Goal: Task Accomplishment & Management: Manage account settings

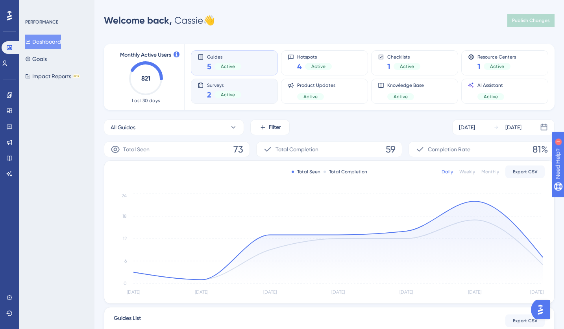
click at [229, 85] on span "Surveys" at bounding box center [224, 85] width 34 height 6
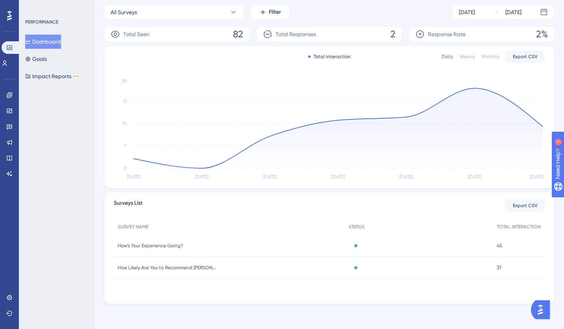
scroll to position [116, 0]
click at [175, 244] on span "How’s Your Experience Going?" at bounding box center [150, 245] width 65 height 6
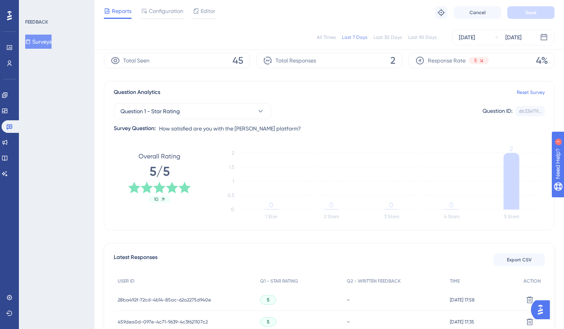
scroll to position [27, 0]
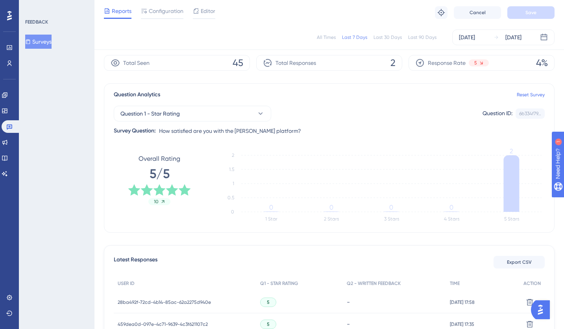
click at [391, 35] on div "Last 30 Days" at bounding box center [388, 37] width 28 height 6
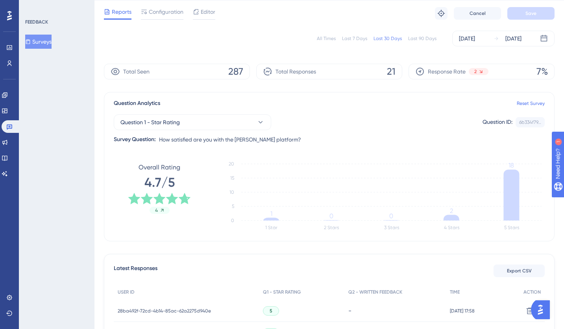
scroll to position [0, 0]
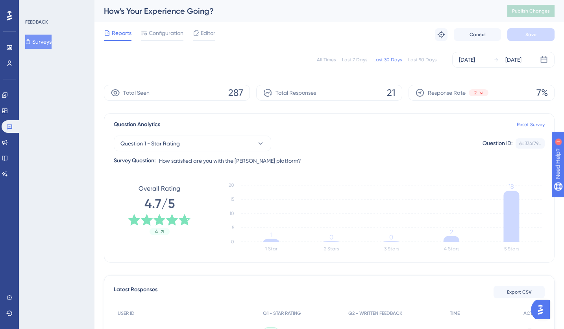
click at [418, 62] on div "Last 90 Days" at bounding box center [422, 60] width 28 height 6
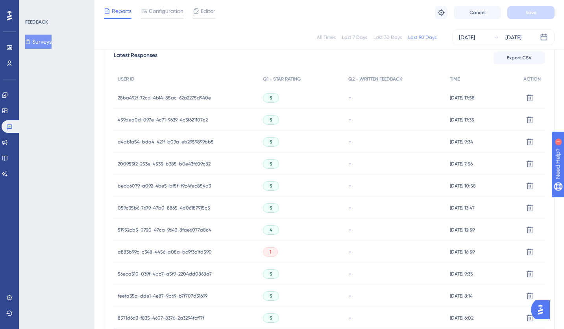
scroll to position [232, 0]
click at [201, 252] on span "a883b99c-c348-4456-a08a-bc9f3c1fd590" at bounding box center [165, 252] width 94 height 6
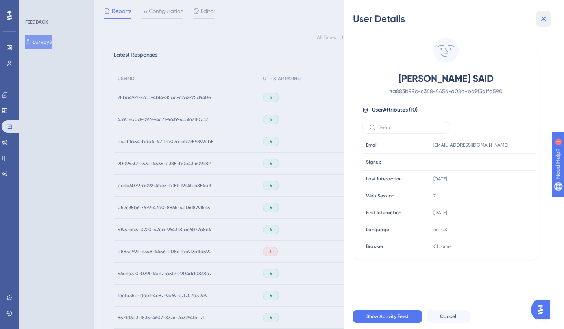
click at [543, 16] on icon at bounding box center [543, 18] width 9 height 9
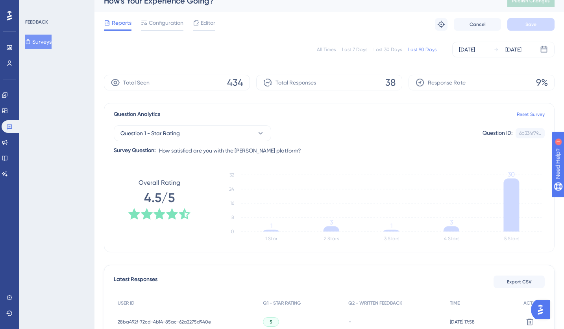
scroll to position [0, 0]
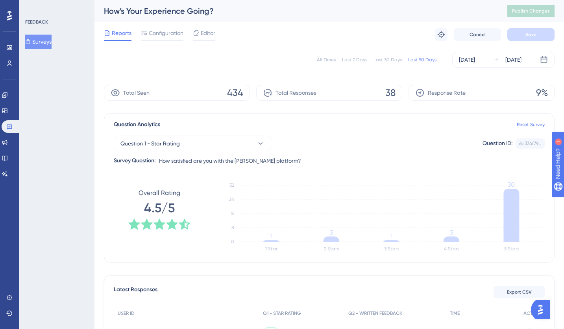
click at [48, 41] on button "Surveys" at bounding box center [38, 42] width 26 height 14
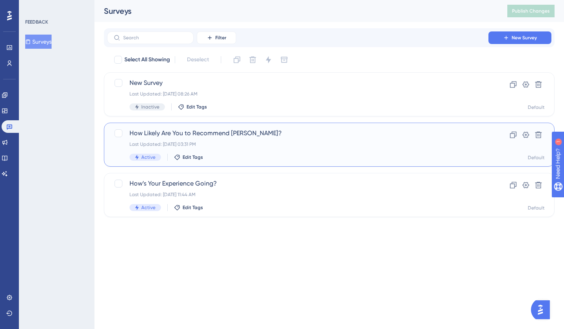
click at [240, 145] on div "Last Updated: [DATE] 03:31 PM" at bounding box center [297, 144] width 337 height 6
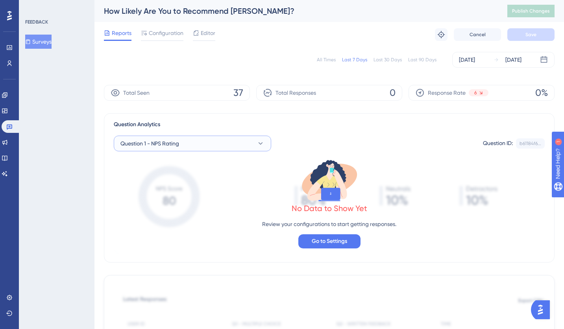
click at [237, 143] on button "Question 1 - NPS Rating" at bounding box center [192, 144] width 157 height 16
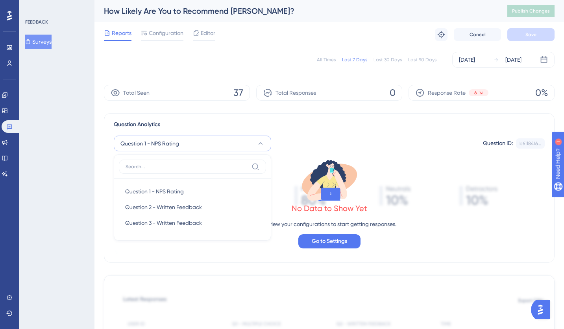
click at [200, 62] on div "All Times Last 7 Days Last 30 Days Last 90 Days [DATE] [DATE]" at bounding box center [329, 60] width 451 height 16
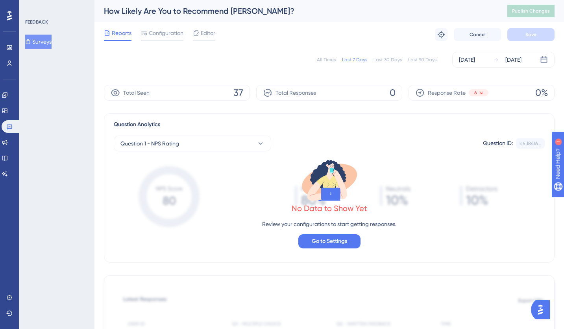
click at [52, 44] on button "Surveys" at bounding box center [38, 42] width 26 height 14
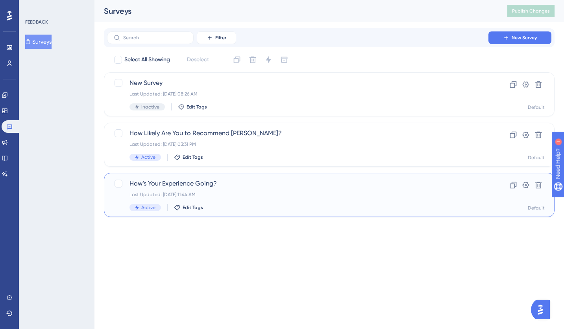
click at [239, 194] on div "Last Updated: [DATE] 11:44 AM" at bounding box center [297, 195] width 337 height 6
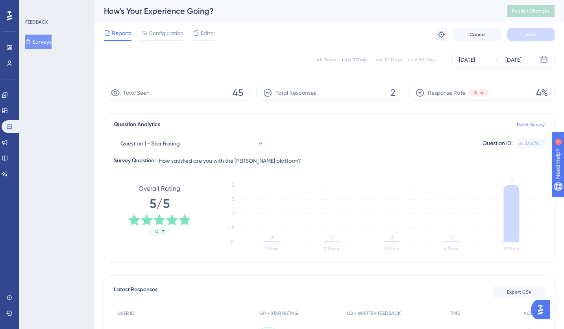
click at [35, 39] on button "Surveys" at bounding box center [38, 42] width 26 height 14
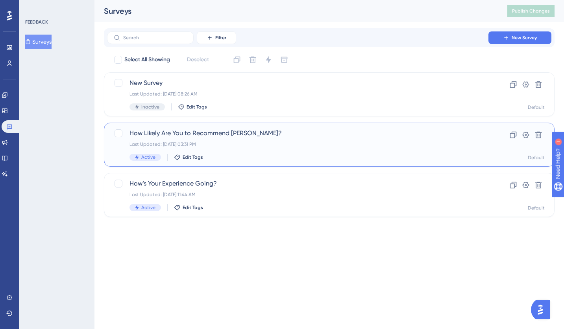
click at [238, 136] on span "How Likely Are You to Recommend [PERSON_NAME]?" at bounding box center [297, 133] width 337 height 9
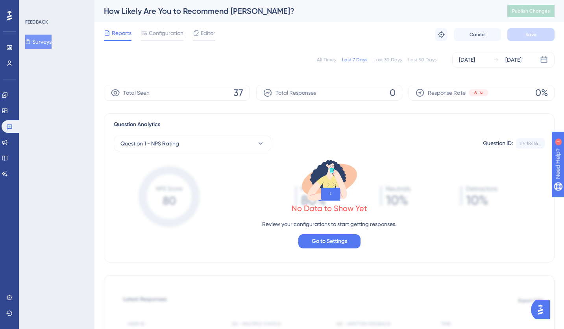
click at [386, 61] on div "Last 30 Days" at bounding box center [388, 60] width 28 height 6
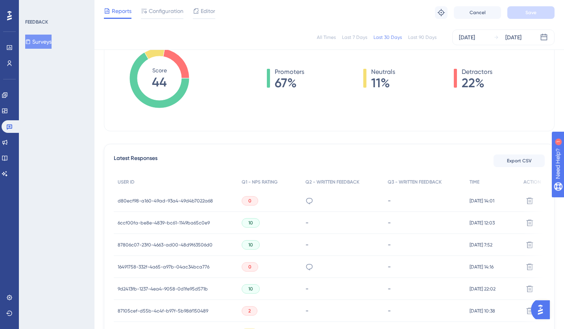
scroll to position [133, 0]
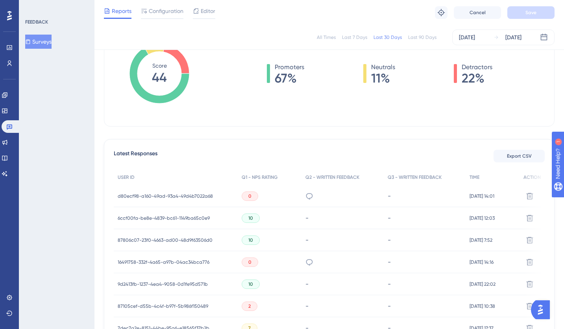
click at [204, 198] on span "d80ecf98-a160-49ad-93a4-49d4b7022a68" at bounding box center [165, 196] width 95 height 6
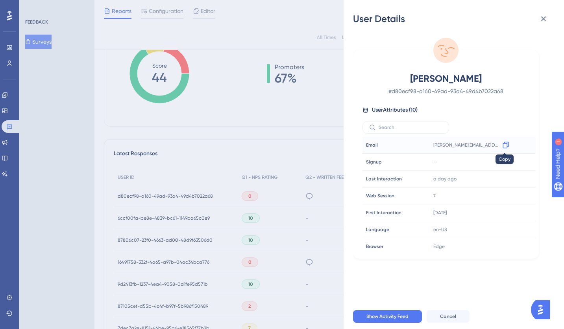
click at [503, 146] on icon at bounding box center [506, 145] width 8 height 8
click at [543, 17] on icon at bounding box center [543, 19] width 5 height 5
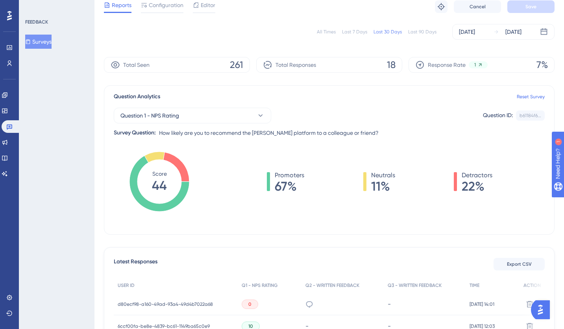
scroll to position [0, 0]
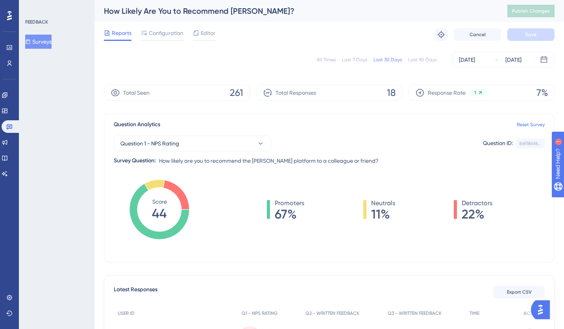
click at [419, 59] on div "Last 90 Days" at bounding box center [422, 60] width 28 height 6
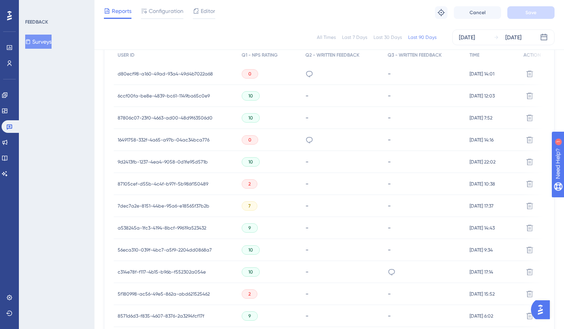
scroll to position [257, 0]
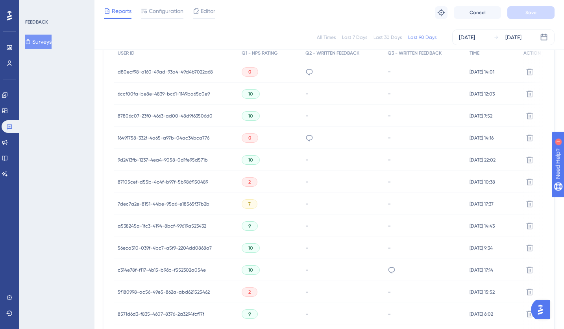
click at [194, 269] on span "c314e78f-f117-4b15-b96b-f552302a054e" at bounding box center [162, 270] width 88 height 6
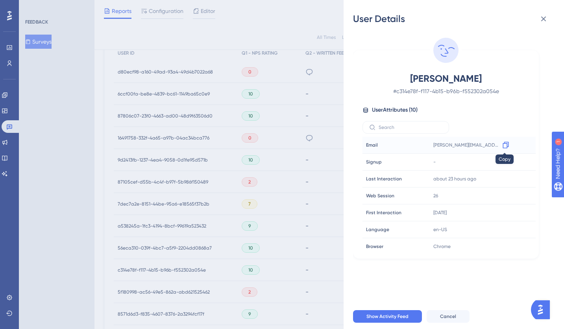
click at [507, 143] on icon at bounding box center [506, 145] width 6 height 7
click at [327, 120] on div "User Details [PERSON_NAME] # c314e78f-f117-4b15-b96b-f552302a054e User Attribut…" at bounding box center [282, 164] width 564 height 329
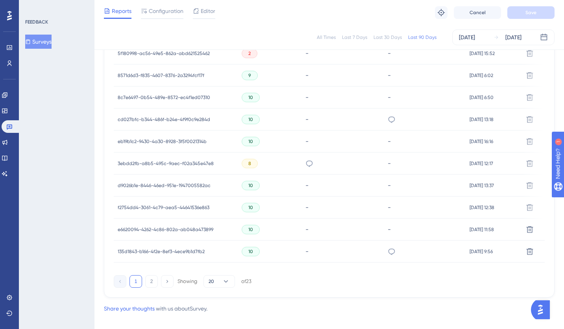
scroll to position [509, 0]
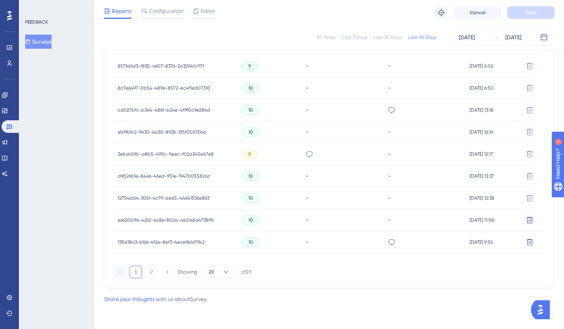
click at [194, 109] on span "cd027bfc-b344-486f-b24e-4f9f0c9e284d" at bounding box center [164, 110] width 92 height 6
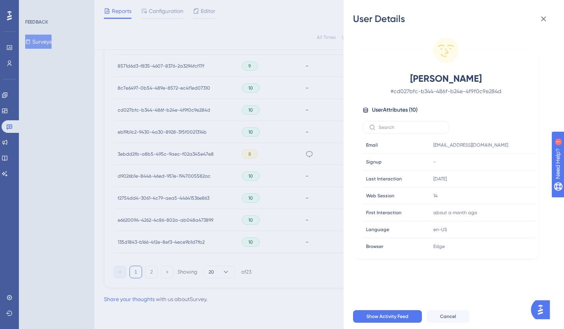
click at [243, 128] on div "User Details [PERSON_NAME] # cd027bfc-b344-486f-b24e-4f9f0c9e284d User Attribut…" at bounding box center [282, 164] width 564 height 329
